Goal: Transaction & Acquisition: Purchase product/service

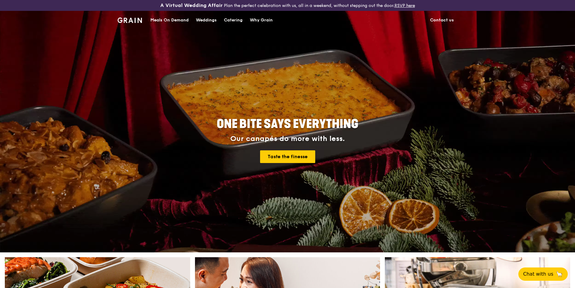
scroll to position [151, 0]
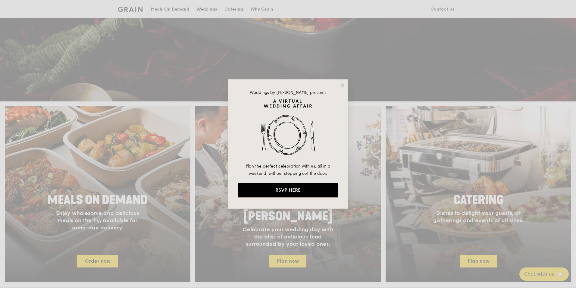
click at [106, 260] on div "Weddings by [PERSON_NAME] presents Plan the perfect celebration with us, all in…" at bounding box center [288, 144] width 576 height 288
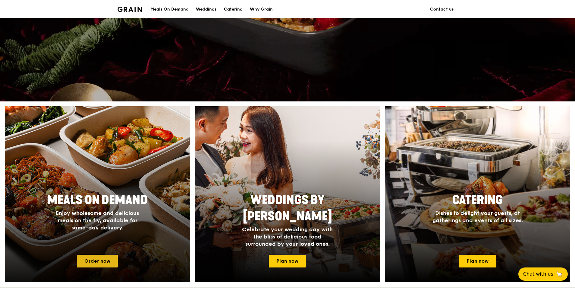
click at [95, 259] on link "Order now" at bounding box center [97, 260] width 41 height 13
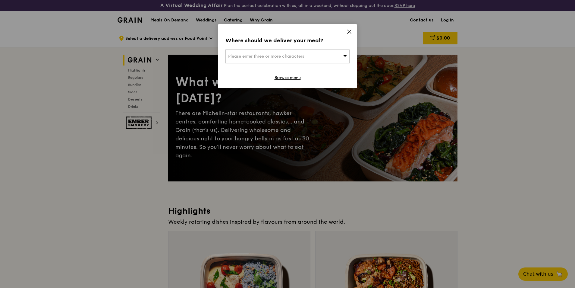
click at [301, 59] on div "Please enter three or more characters" at bounding box center [287, 56] width 124 height 14
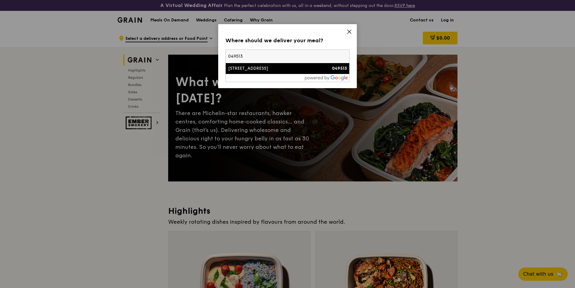
type input "049513"
click at [268, 65] on li "[STREET_ADDRESS] 049513" at bounding box center [288, 68] width 124 height 11
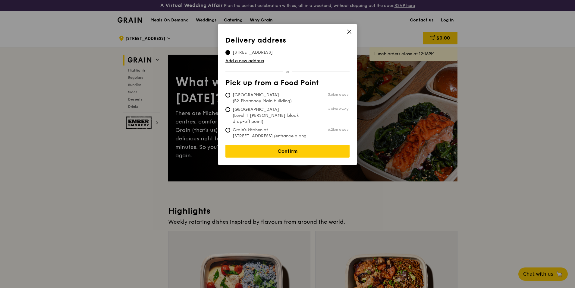
scroll to position [151, 0]
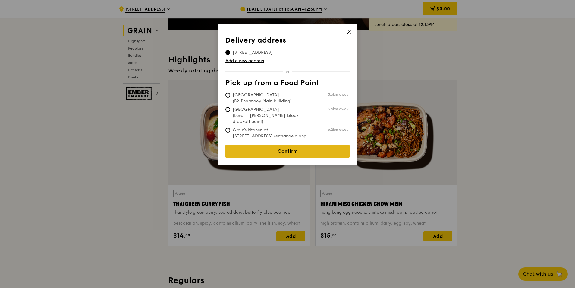
click at [292, 145] on link "Confirm" at bounding box center [287, 151] width 124 height 13
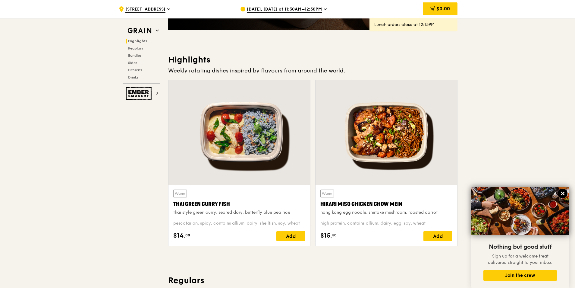
click at [563, 194] on icon at bounding box center [563, 193] width 4 height 4
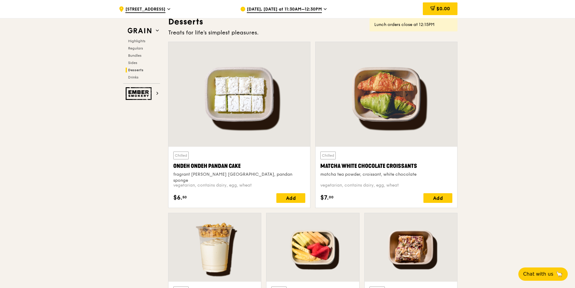
scroll to position [1730, 0]
